Goal: Find contact information: Find contact information

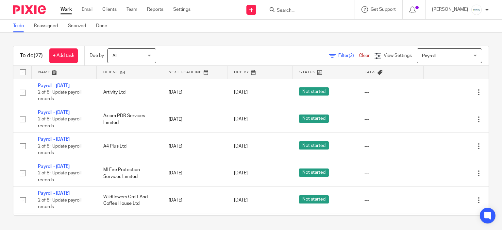
click at [313, 11] on input "Search" at bounding box center [305, 11] width 59 height 6
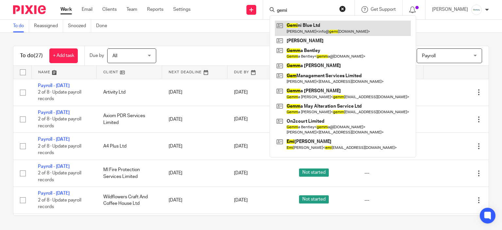
type input "gemi"
click at [313, 23] on link at bounding box center [343, 28] width 136 height 15
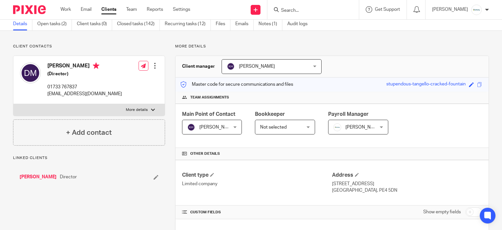
scroll to position [196, 0]
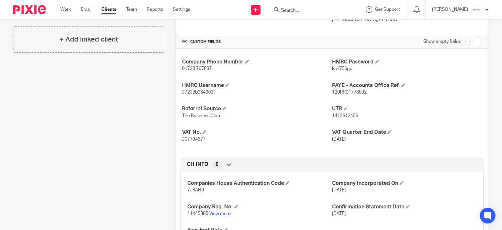
click at [308, 11] on input "Search" at bounding box center [310, 11] width 59 height 6
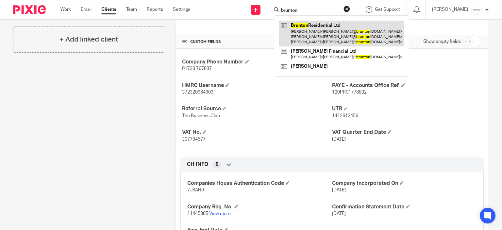
type input "brunton"
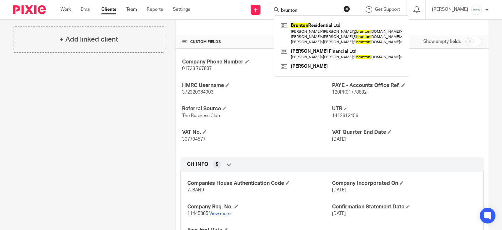
click at [270, 125] on div "Company Phone Number 01733 767837 HMRC Password karl756gb HMRC Username 3723209…" at bounding box center [332, 101] width 313 height 104
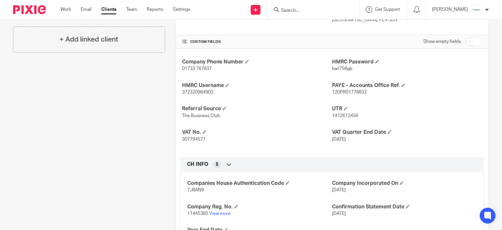
click at [203, 94] on span "372320964903" at bounding box center [197, 92] width 31 height 5
copy span "372320964903"
click at [345, 72] on div "Company Phone Number 01733 767837 HMRC Password karl756gb HMRC Username 3723209…" at bounding box center [332, 101] width 313 height 104
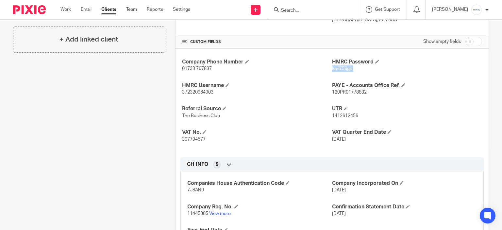
click at [345, 72] on div "Company Phone Number 01733 767837 HMRC Password karl756gb HMRC Username 3723209…" at bounding box center [332, 101] width 313 height 104
copy p "karl756gb"
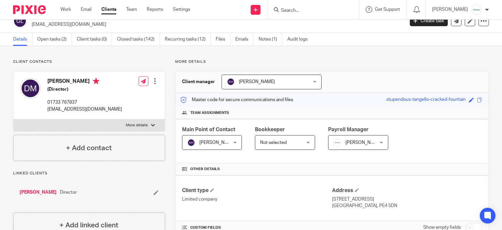
scroll to position [0, 0]
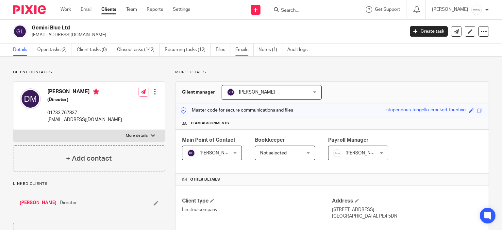
click at [237, 53] on link "Emails" at bounding box center [245, 50] width 18 height 13
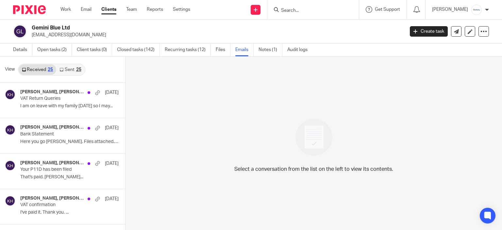
click at [70, 70] on link "Sent 25" at bounding box center [70, 69] width 28 height 10
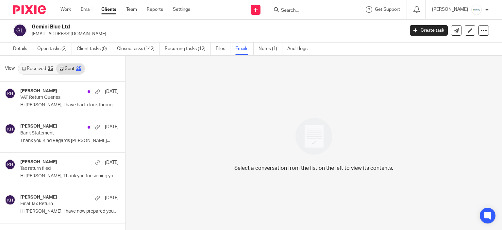
click at [41, 67] on link "Received 25" at bounding box center [38, 68] width 38 height 10
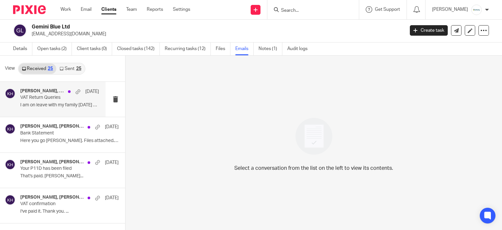
click at [68, 102] on p "I am on leave with my family today so I may..." at bounding box center [59, 105] width 79 height 6
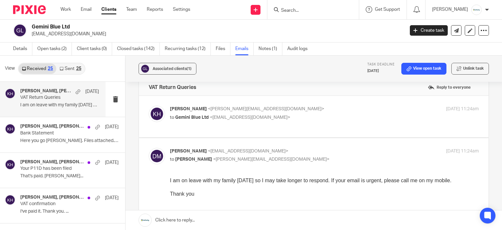
scroll to position [0, 0]
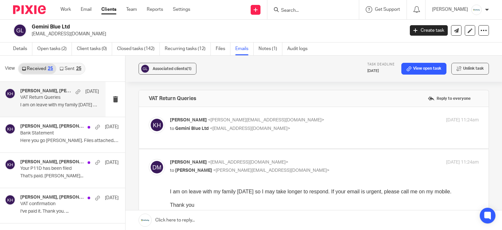
click at [293, 119] on p "Kerry Hall <kerry@infinity-accounting.co.uk>" at bounding box center [273, 120] width 206 height 7
checkbox input "true"
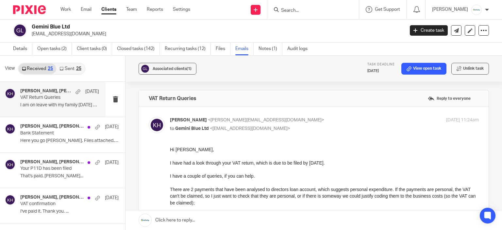
click at [85, 70] on div "View Received 25 Sent 25" at bounding box center [62, 69] width 125 height 26
click at [80, 67] on div "25" at bounding box center [78, 68] width 5 height 5
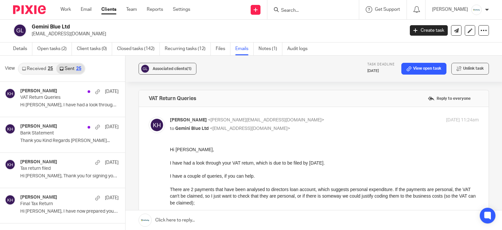
click at [22, 71] on link "Received 25" at bounding box center [38, 68] width 38 height 10
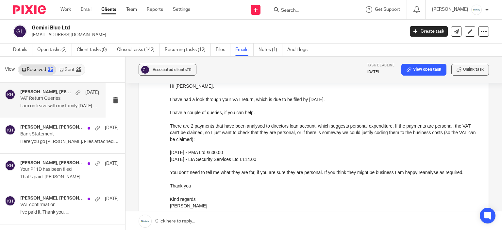
scroll to position [65, 0]
click at [304, 13] on div at bounding box center [314, 9] width 92 height 19
click at [303, 13] on input "Search" at bounding box center [310, 11] width 59 height 6
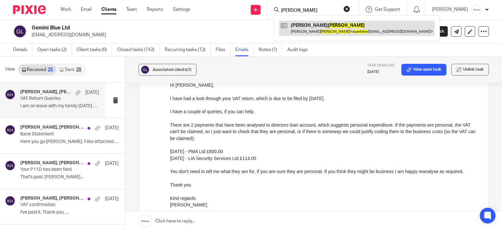
type input "sue drew"
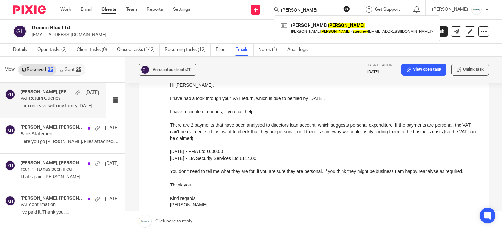
click at [222, 28] on h2 "Gemini Blue Ltd" at bounding box center [179, 28] width 295 height 7
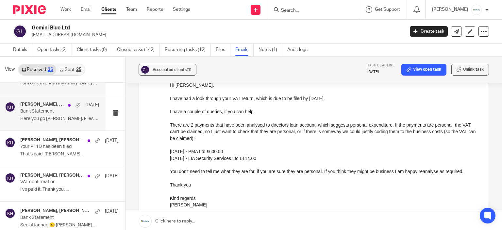
scroll to position [0, 0]
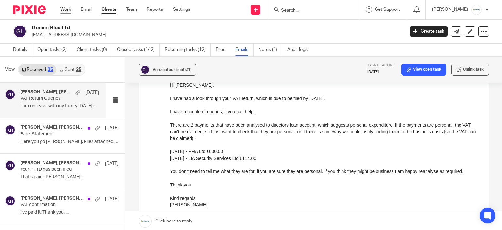
click at [66, 12] on link "Work" at bounding box center [66, 9] width 10 height 7
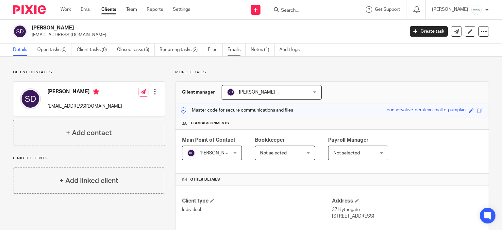
click at [234, 49] on link "Emails" at bounding box center [237, 50] width 18 height 13
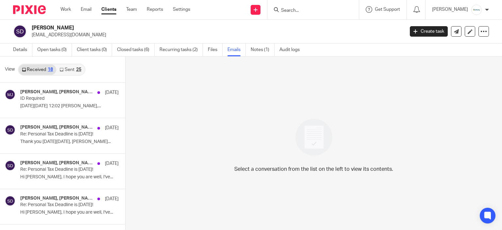
click at [68, 70] on link "Sent 25" at bounding box center [70, 69] width 28 height 10
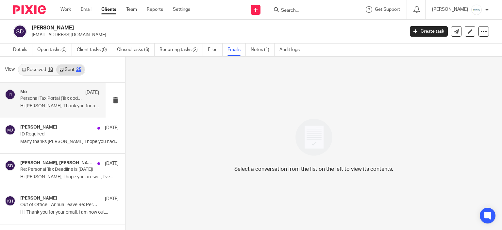
scroll to position [1, 0]
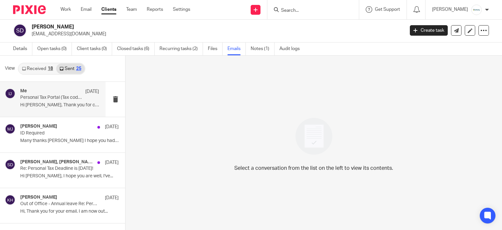
click at [48, 105] on p "Hi [PERSON_NAME], Thank you for calling earlier,..." at bounding box center [59, 105] width 79 height 6
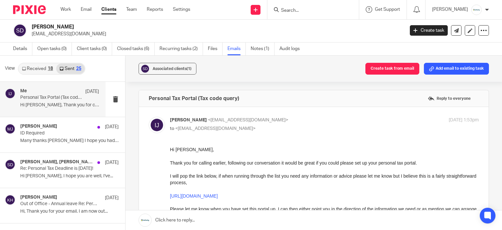
scroll to position [0, 0]
click at [45, 65] on link "Received 18" at bounding box center [38, 68] width 38 height 10
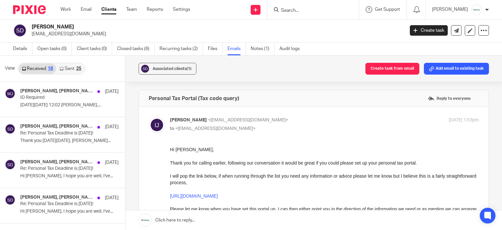
click at [73, 65] on link "Sent 25" at bounding box center [70, 68] width 28 height 10
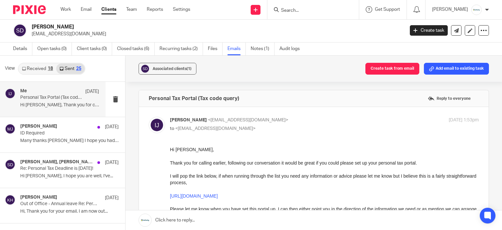
click at [36, 66] on link "Received 18" at bounding box center [38, 68] width 38 height 10
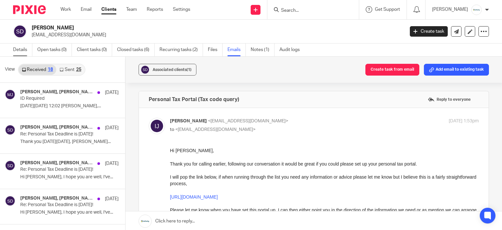
click at [20, 49] on link "Details" at bounding box center [22, 50] width 19 height 13
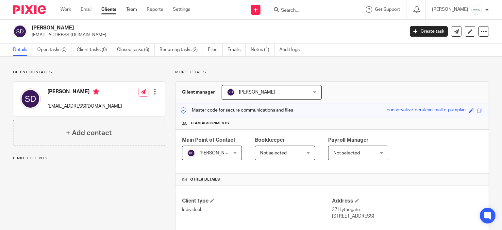
click at [63, 110] on div "Susan Drew suedrew3712@gmail.com" at bounding box center [71, 99] width 102 height 28
click at [64, 101] on div "Susan Drew suedrew3712@gmail.com" at bounding box center [84, 98] width 75 height 21
click at [67, 106] on p "suedrew3712@gmail.com" at bounding box center [84, 106] width 75 height 7
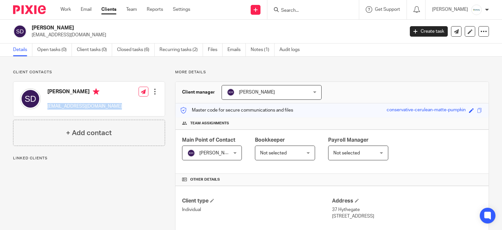
click at [67, 106] on p "suedrew3712@gmail.com" at bounding box center [84, 106] width 75 height 7
click at [354, 83] on div "Client manager Kerry Hall Kerry Hall Aimee Tamburrini Emma Coleman Eve Parker I…" at bounding box center [332, 93] width 313 height 22
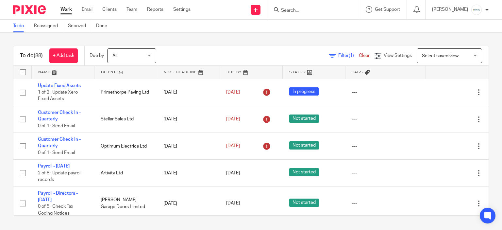
click at [322, 13] on input "Search" at bounding box center [310, 11] width 59 height 6
type input "D"
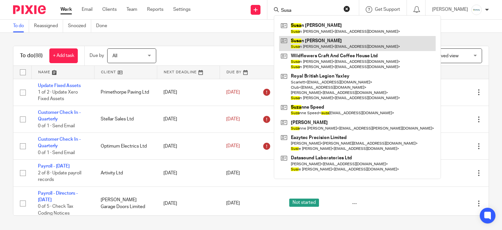
type input "Susa"
click at [325, 50] on link at bounding box center [357, 43] width 157 height 15
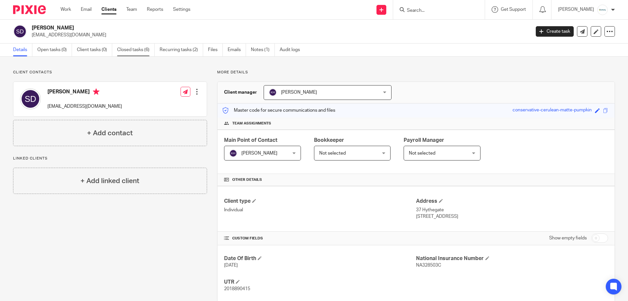
click at [148, 52] on link "Closed tasks (6)" at bounding box center [136, 50] width 38 height 13
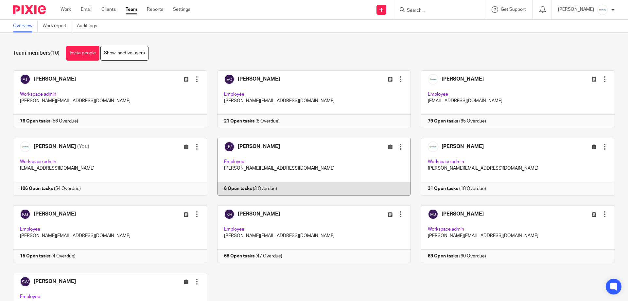
click at [265, 154] on link at bounding box center [309, 167] width 204 height 58
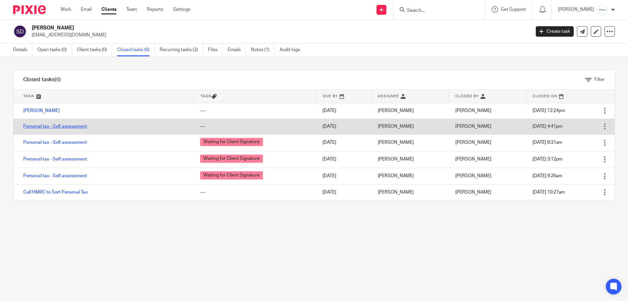
drag, startPoint x: 57, startPoint y: 130, endPoint x: 56, endPoint y: 126, distance: 3.4
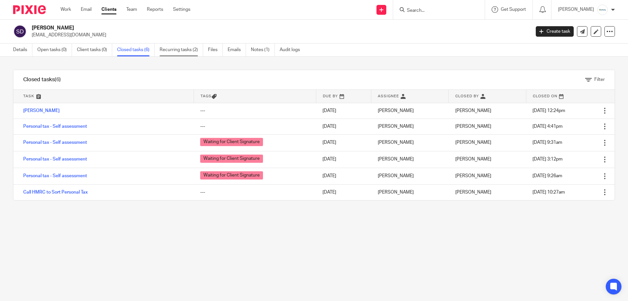
click at [168, 55] on link "Recurring tasks (2)" at bounding box center [182, 50] width 44 height 13
click at [167, 49] on link "Recurring tasks (2)" at bounding box center [182, 50] width 44 height 13
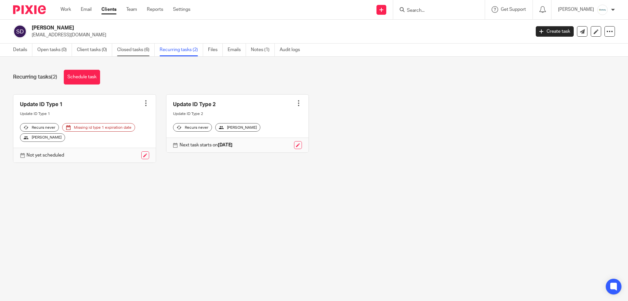
click at [126, 51] on link "Closed tasks (6)" at bounding box center [136, 50] width 38 height 13
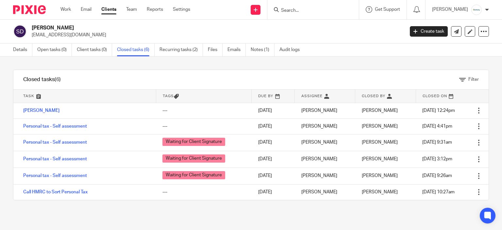
click at [61, 14] on div "Work Email Clients Team Reports Settings Work Email Clients Team Reports Settin…" at bounding box center [127, 9] width 146 height 19
click at [62, 10] on link "Work" at bounding box center [66, 9] width 10 height 7
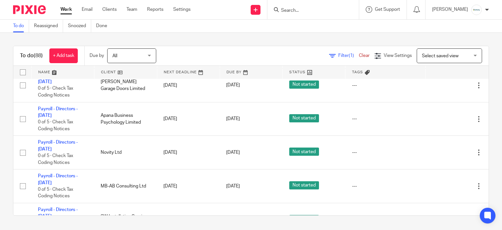
scroll to position [131, 0]
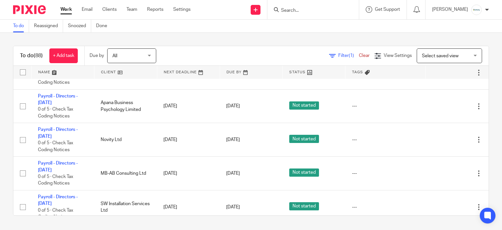
click at [299, 12] on input "Search" at bounding box center [310, 11] width 59 height 6
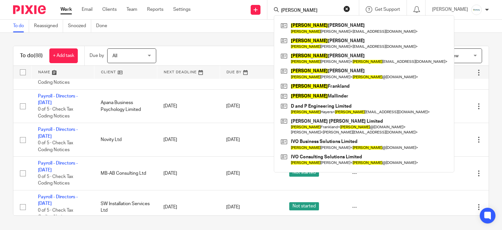
type input "david"
drag, startPoint x: 304, startPoint y: 14, endPoint x: 253, endPoint y: 18, distance: 51.2
click at [253, 18] on div "Send new email Create task Add client david David Sabey David Sabey < logrunner…" at bounding box center [352, 9] width 302 height 19
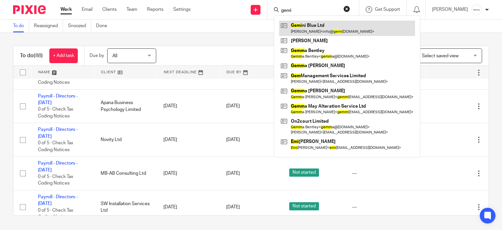
type input "gemi"
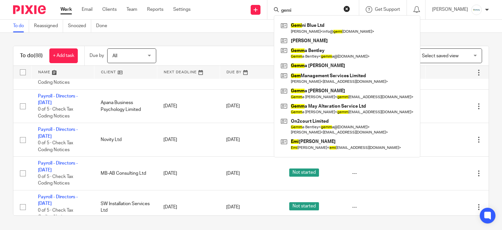
click at [224, 42] on div "To do (88) + Add task Due by All All Today Tomorrow This week Next week This mo…" at bounding box center [251, 131] width 502 height 196
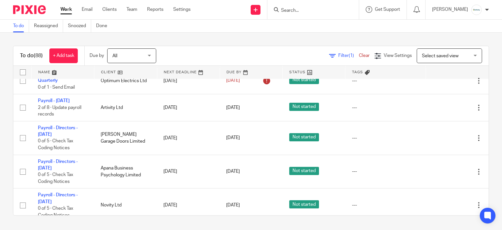
scroll to position [0, 0]
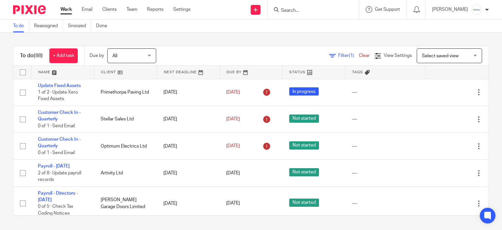
click at [300, 12] on input "Search" at bounding box center [310, 11] width 59 height 6
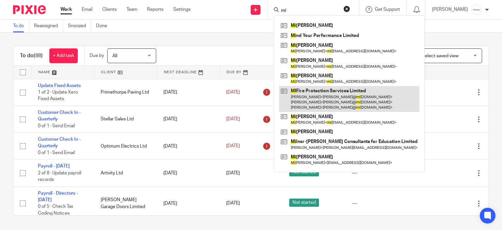
type input "mi"
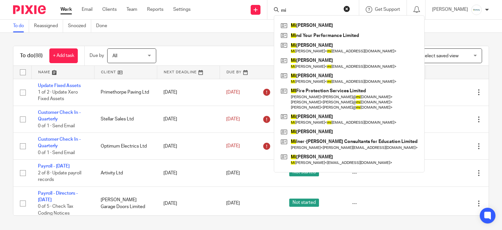
click at [243, 37] on div "To do (88) + Add task Due by All All Today Tomorrow This week Next week This mo…" at bounding box center [251, 131] width 502 height 196
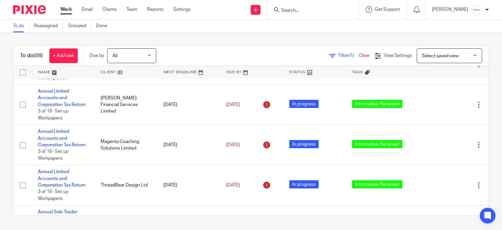
scroll to position [1635, 0]
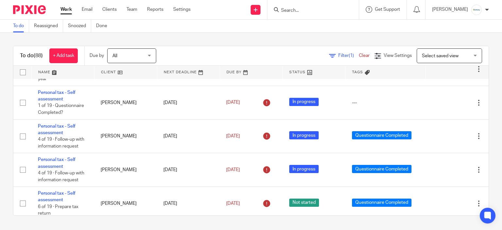
click at [438, 59] on span "Select saved view" at bounding box center [446, 56] width 48 height 14
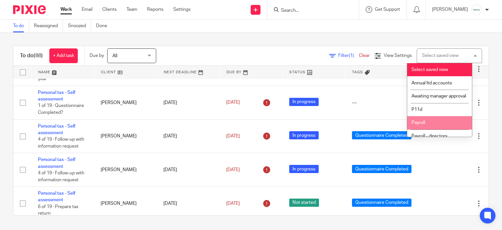
click at [433, 129] on li "Payroll" at bounding box center [440, 122] width 65 height 13
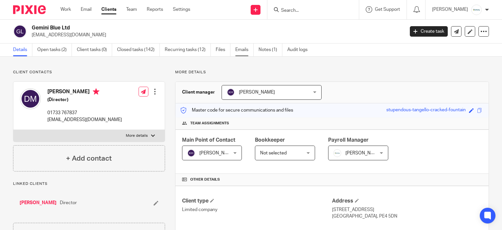
click at [244, 49] on link "Emails" at bounding box center [245, 50] width 18 height 13
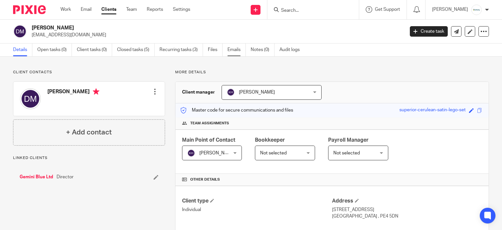
click at [229, 51] on link "Emails" at bounding box center [237, 50] width 18 height 13
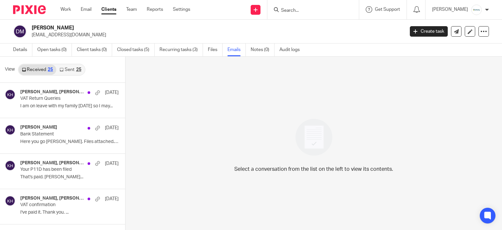
click at [59, 74] on link "Sent 25" at bounding box center [70, 69] width 28 height 10
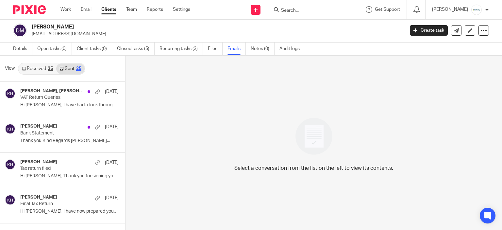
click at [38, 71] on link "Received 25" at bounding box center [38, 68] width 38 height 10
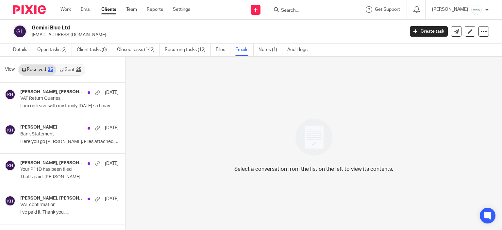
click at [310, 11] on input "Search" at bounding box center [310, 11] width 59 height 6
type input "unity matrix"
click button "submit" at bounding box center [0, 0] width 0 height 0
drag, startPoint x: 285, startPoint y: 26, endPoint x: 299, endPoint y: 17, distance: 16.6
click at [286, 25] on div "No results found. Try searching for the name of a client or contact..." at bounding box center [331, 27] width 104 height 13
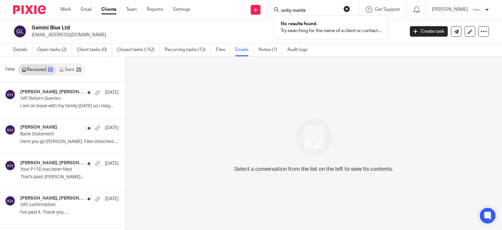
drag, startPoint x: 318, startPoint y: 11, endPoint x: 244, endPoint y: 7, distance: 74.0
click at [216, 18] on div "Send new email Create task Add client unity matrix No results found. Try search…" at bounding box center [351, 9] width 302 height 19
click at [307, 8] on input "Search" at bounding box center [310, 11] width 59 height 6
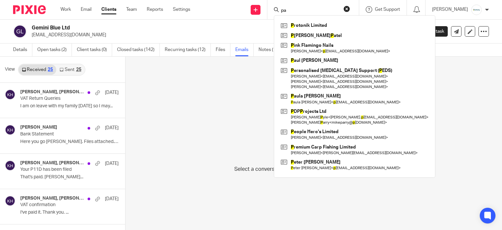
type input "p"
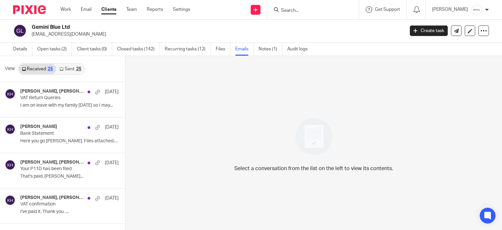
scroll to position [1, 0]
click at [305, 10] on input "Search" at bounding box center [310, 11] width 59 height 6
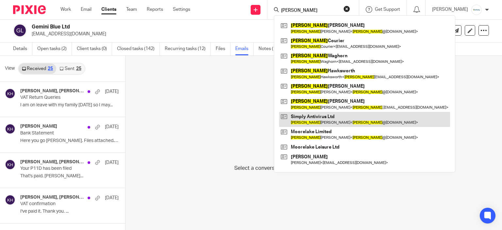
type input "craig"
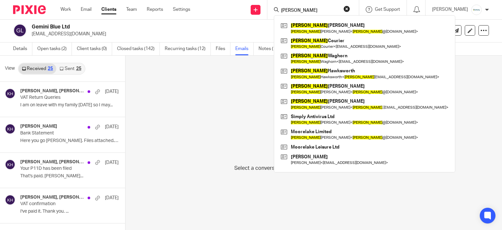
click at [444, 130] on div "Select a conversation from the list on the left to view its contents." at bounding box center [314, 143] width 377 height 174
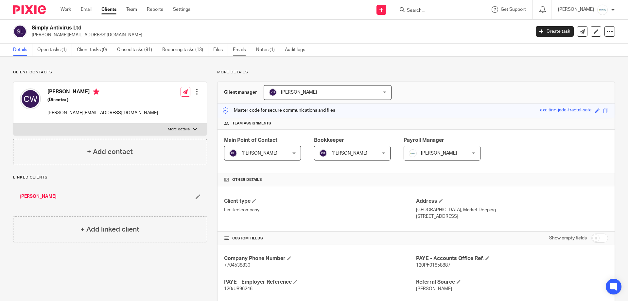
click at [247, 51] on link "Emails" at bounding box center [242, 50] width 18 height 13
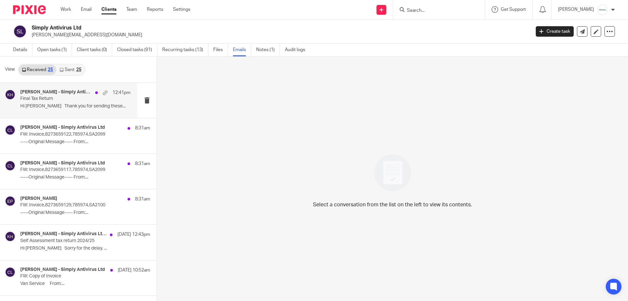
click at [82, 92] on h4 "[PERSON_NAME] - Simply Antivirus Ltd, [PERSON_NAME]" at bounding box center [56, 92] width 72 height 6
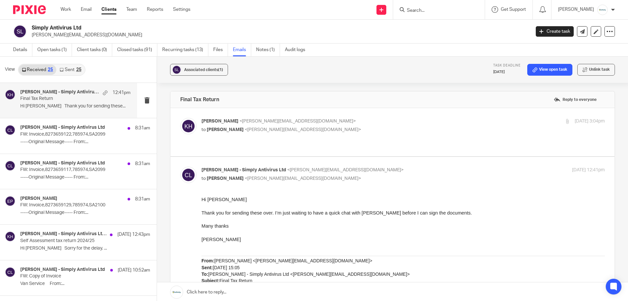
click at [392, 130] on p "to [PERSON_NAME] <[PERSON_NAME][EMAIL_ADDRESS][DOMAIN_NAME]>" at bounding box center [335, 129] width 269 height 7
checkbox input "true"
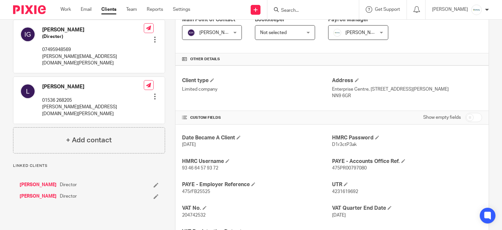
scroll to position [164, 0]
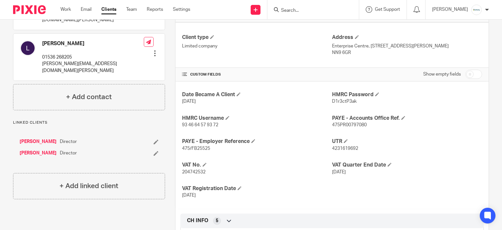
drag, startPoint x: 36, startPoint y: 136, endPoint x: 31, endPoint y: 130, distance: 7.7
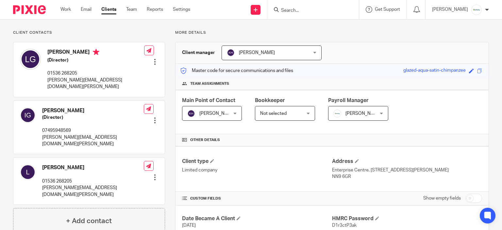
scroll to position [0, 0]
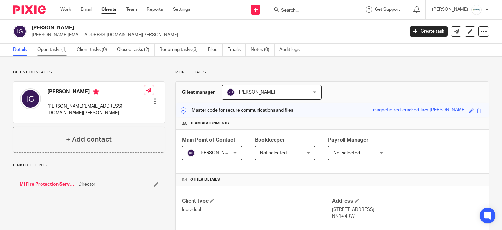
click at [67, 51] on link "Open tasks (1)" at bounding box center [54, 50] width 35 height 13
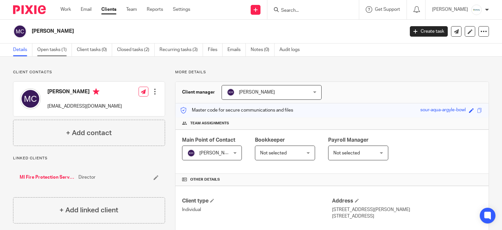
click at [41, 48] on link "Open tasks (1)" at bounding box center [54, 50] width 35 height 13
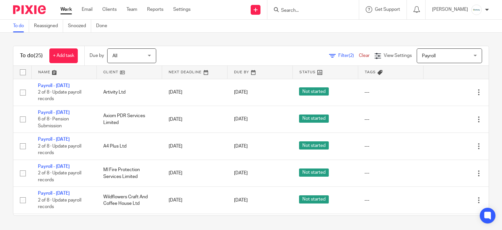
click at [312, 6] on form at bounding box center [316, 10] width 70 height 8
click at [311, 7] on form at bounding box center [316, 10] width 70 height 8
click at [317, 11] on input "Search" at bounding box center [310, 11] width 59 height 6
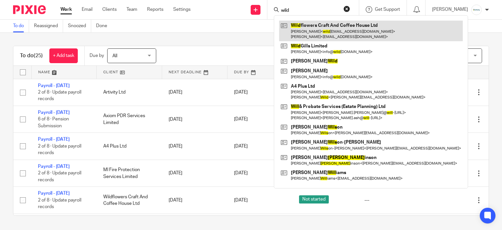
type input "wild"
click at [337, 26] on link at bounding box center [371, 31] width 184 height 20
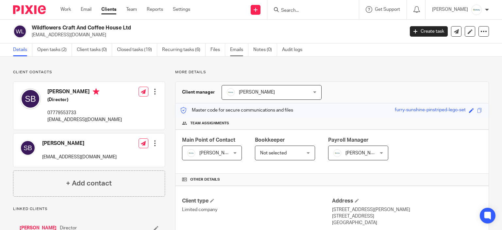
click at [232, 49] on link "Emails" at bounding box center [239, 50] width 18 height 13
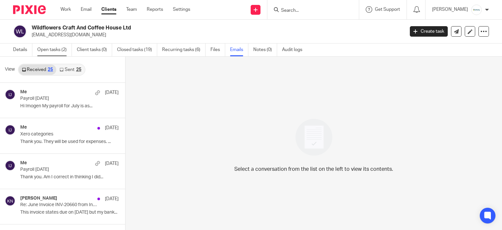
click at [54, 44] on link "Open tasks (2)" at bounding box center [54, 50] width 35 height 13
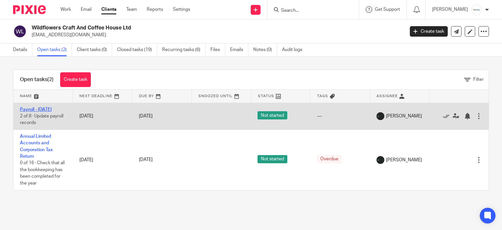
click at [41, 108] on link "Payroll - [DATE]" at bounding box center [36, 109] width 32 height 5
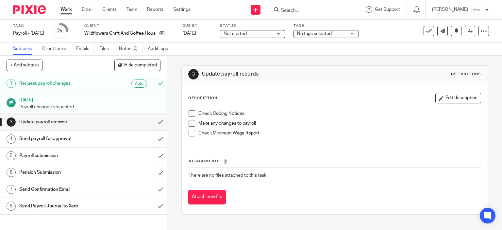
click at [82, 207] on h1 "Send Payroll Journal to Xero" at bounding box center [61, 206] width 85 height 10
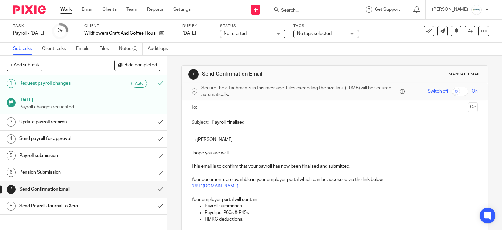
click at [207, 182] on p "Your documents are available in your employer portal which can be accessed via …" at bounding box center [335, 179] width 287 height 7
click at [212, 185] on link "https://client.brightpay.com/" at bounding box center [215, 186] width 47 height 5
click at [215, 186] on link "https://client.brightpay.com/" at bounding box center [215, 186] width 47 height 5
click at [273, 163] on p "This email is to confirm that your payroll has now been finalised and submitted." at bounding box center [335, 166] width 287 height 7
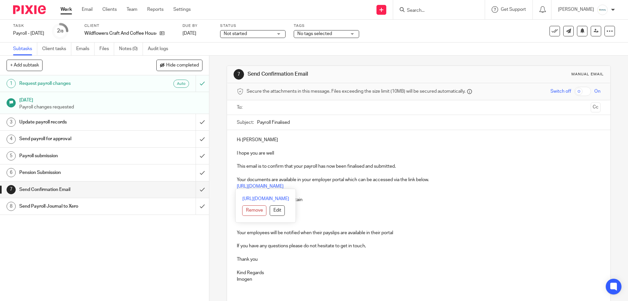
drag, startPoint x: 295, startPoint y: 188, endPoint x: 233, endPoint y: 189, distance: 62.5
click at [233, 189] on div "Hi Susan I hope you are well This email is to confirm that your payroll has now…" at bounding box center [418, 229] width 383 height 198
copy link "ghtpay.com/"
click at [319, 186] on p "https://client.brightpay.com/" at bounding box center [418, 186] width 363 height 7
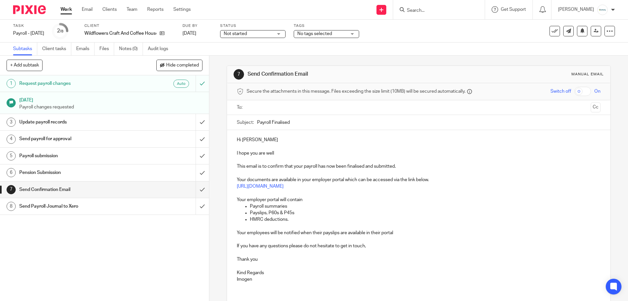
click at [319, 186] on p "https://client.brightpay.com/" at bounding box center [418, 186] width 363 height 7
copy link "https://client.brightpay.com/"
click at [391, 203] on p "Payroll summaries" at bounding box center [425, 206] width 350 height 7
click at [381, 216] on p "HMRC deductions." at bounding box center [425, 219] width 350 height 7
click at [455, 230] on p at bounding box center [418, 239] width 363 height 7
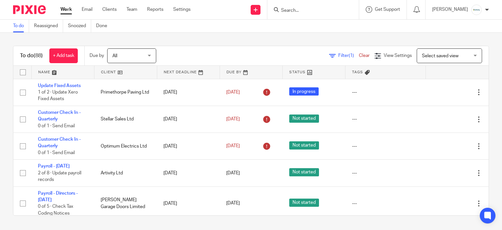
click at [341, 5] on div at bounding box center [314, 9] width 92 height 19
click at [336, 9] on input "Search" at bounding box center [310, 11] width 59 height 6
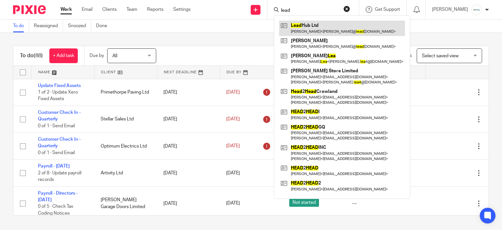
type input "lead"
click at [340, 25] on link at bounding box center [342, 28] width 126 height 15
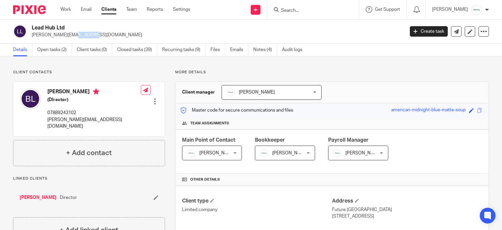
drag, startPoint x: 32, startPoint y: 32, endPoint x: 52, endPoint y: 36, distance: 19.8
click at [52, 36] on p "[PERSON_NAME][EMAIL_ADDRESS][DOMAIN_NAME]" at bounding box center [216, 35] width 369 height 7
drag, startPoint x: 32, startPoint y: 25, endPoint x: 67, endPoint y: 29, distance: 35.3
click at [67, 29] on h2 "Lead Hub Ltd" at bounding box center [179, 28] width 295 height 7
copy h2 "Lead Hub Ltd"
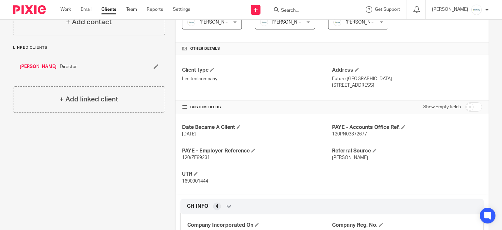
scroll to position [164, 0]
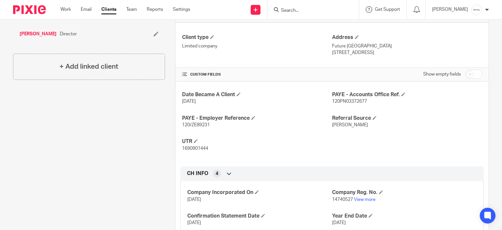
click at [179, 120] on div "Date Became A Client [DATE] PAYE - Accounts Office Ref. 120PN03372677 PAYE - Em…" at bounding box center [332, 121] width 313 height 80
click at [182, 124] on span "120/ZE89231" at bounding box center [196, 125] width 28 height 5
copy span "120"
click at [194, 125] on span "120/ZE89231" at bounding box center [196, 125] width 28 height 5
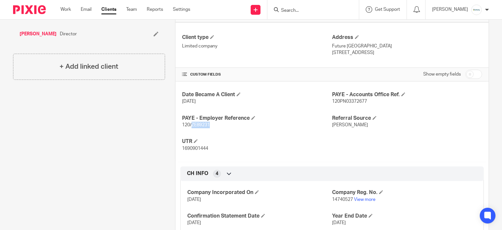
click at [194, 125] on span "120/ZE89231" at bounding box center [196, 125] width 28 height 5
copy span "ZE89231"
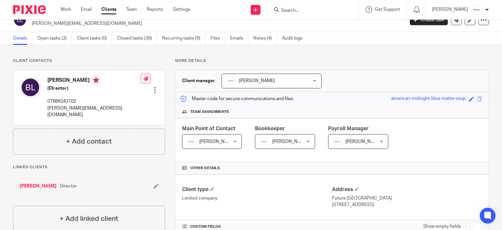
scroll to position [0, 0]
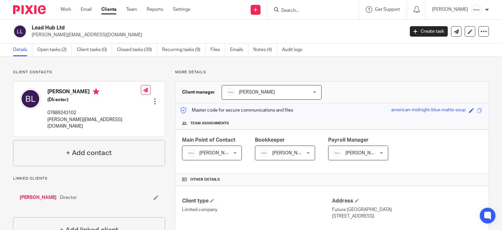
click at [58, 88] on div "[PERSON_NAME] (DIrector) 07889243102 [PERSON_NAME][EMAIL_ADDRESS][DOMAIN_NAME]" at bounding box center [80, 109] width 121 height 48
copy h4 "[PERSON_NAME]"
click at [85, 92] on h4 "[PERSON_NAME]" at bounding box center [94, 92] width 94 height 8
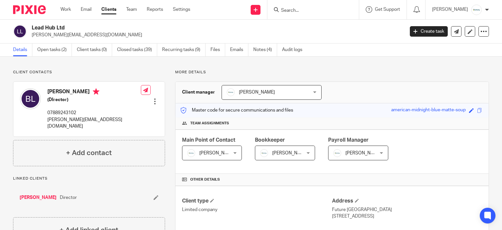
copy h4 "Leeming"
click at [71, 126] on div "[PERSON_NAME] (DIrector) 07889243102 [PERSON_NAME][EMAIL_ADDRESS][DOMAIN_NAME]" at bounding box center [80, 109] width 121 height 48
click at [68, 120] on p "[PERSON_NAME][EMAIL_ADDRESS][DOMAIN_NAME]" at bounding box center [94, 122] width 94 height 13
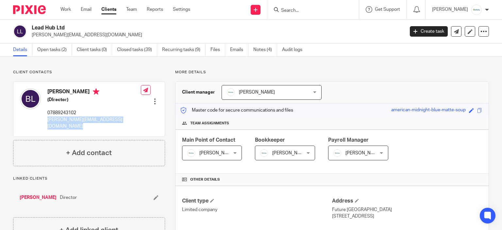
copy div "[PERSON_NAME][EMAIL_ADDRESS][DOMAIN_NAME]"
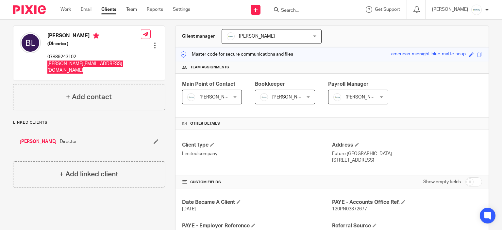
scroll to position [55, 0]
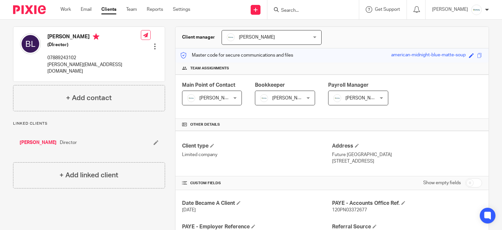
click at [83, 121] on p "Linked clients" at bounding box center [89, 123] width 152 height 5
click at [56, 59] on p "07889243102" at bounding box center [94, 58] width 94 height 7
copy p "07889243102"
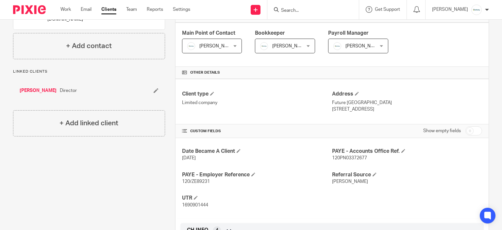
scroll to position [131, 0]
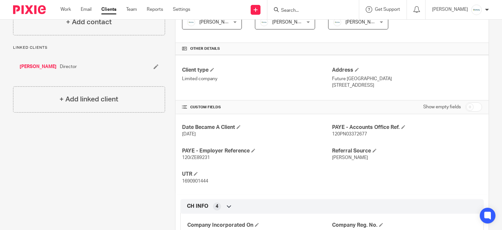
drag, startPoint x: 355, startPoint y: 84, endPoint x: 373, endPoint y: 88, distance: 18.3
click at [373, 88] on p "[STREET_ADDRESS]" at bounding box center [407, 85] width 150 height 7
copy p "CB2 3QJ"
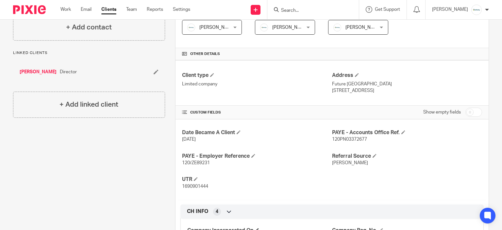
scroll to position [186, 0]
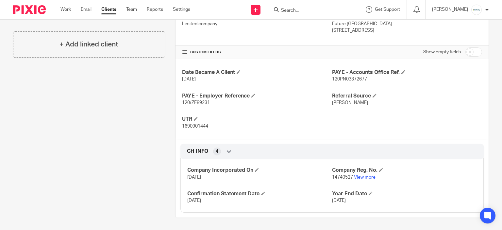
click at [368, 176] on link "View more" at bounding box center [365, 177] width 22 height 5
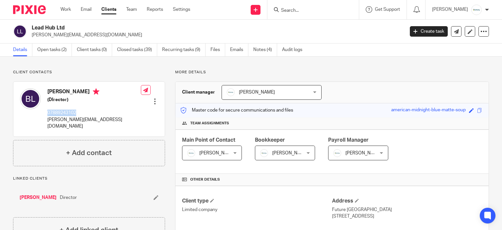
drag, startPoint x: 31, startPoint y: 26, endPoint x: 80, endPoint y: 25, distance: 48.4
click at [80, 25] on div "Lead Hub Ltd [PERSON_NAME][EMAIL_ADDRESS][DOMAIN_NAME]" at bounding box center [206, 32] width 387 height 14
copy h2 "Lead Hub Ltd"
click at [44, 25] on h2 "Lead Hub Ltd" at bounding box center [179, 28] width 295 height 7
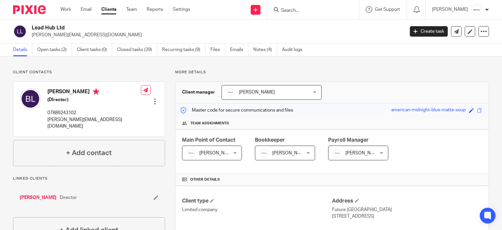
click at [44, 25] on h2 "Lead Hub Ltd" at bounding box center [179, 28] width 295 height 7
click at [72, 6] on div "Work Email Clients Team Reports Settings Work Email Clients Team Reports Settin…" at bounding box center [127, 9] width 146 height 19
click at [71, 7] on link "Work" at bounding box center [66, 9] width 10 height 7
